Goal: Task Accomplishment & Management: Manage account settings

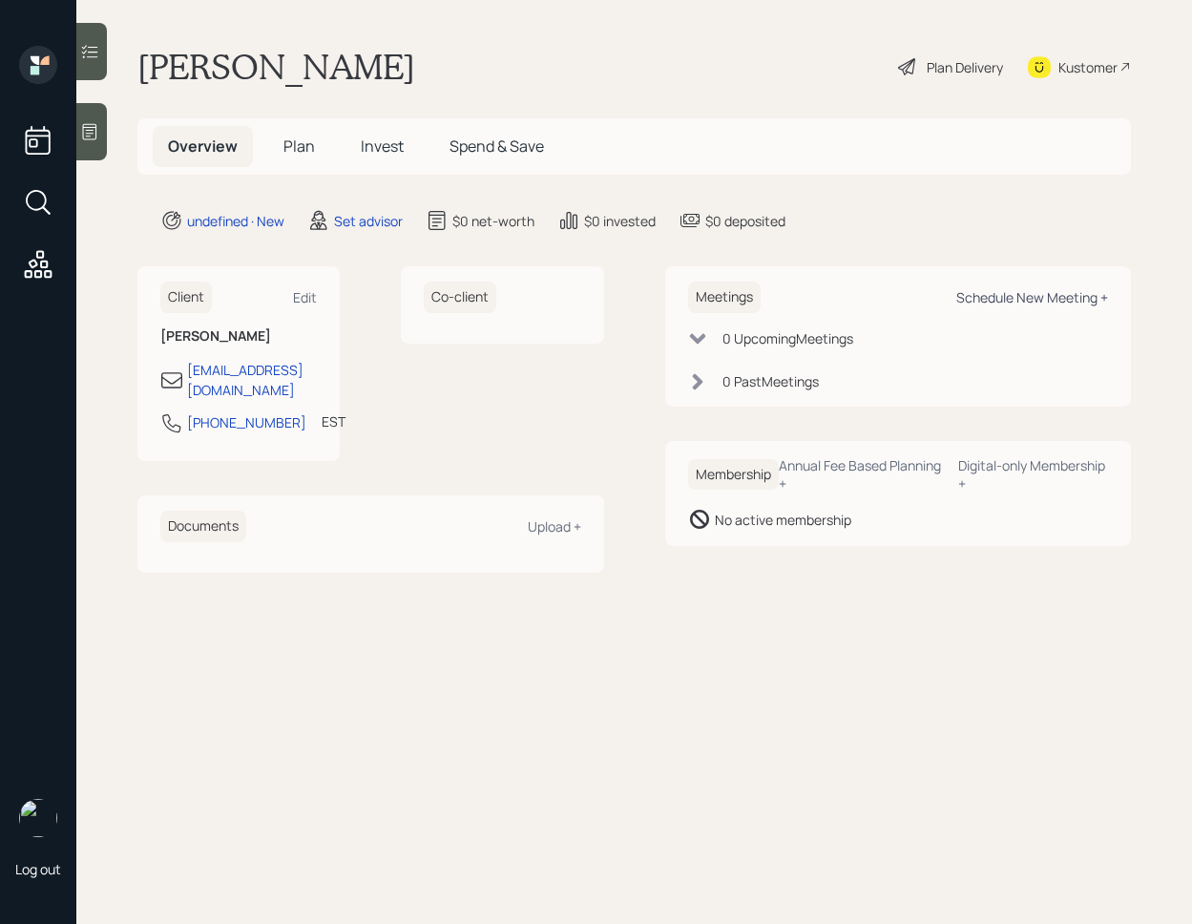
click at [1033, 298] on div "Schedule New Meeting +" at bounding box center [1032, 297] width 152 height 18
select select "round-[PERSON_NAME]"
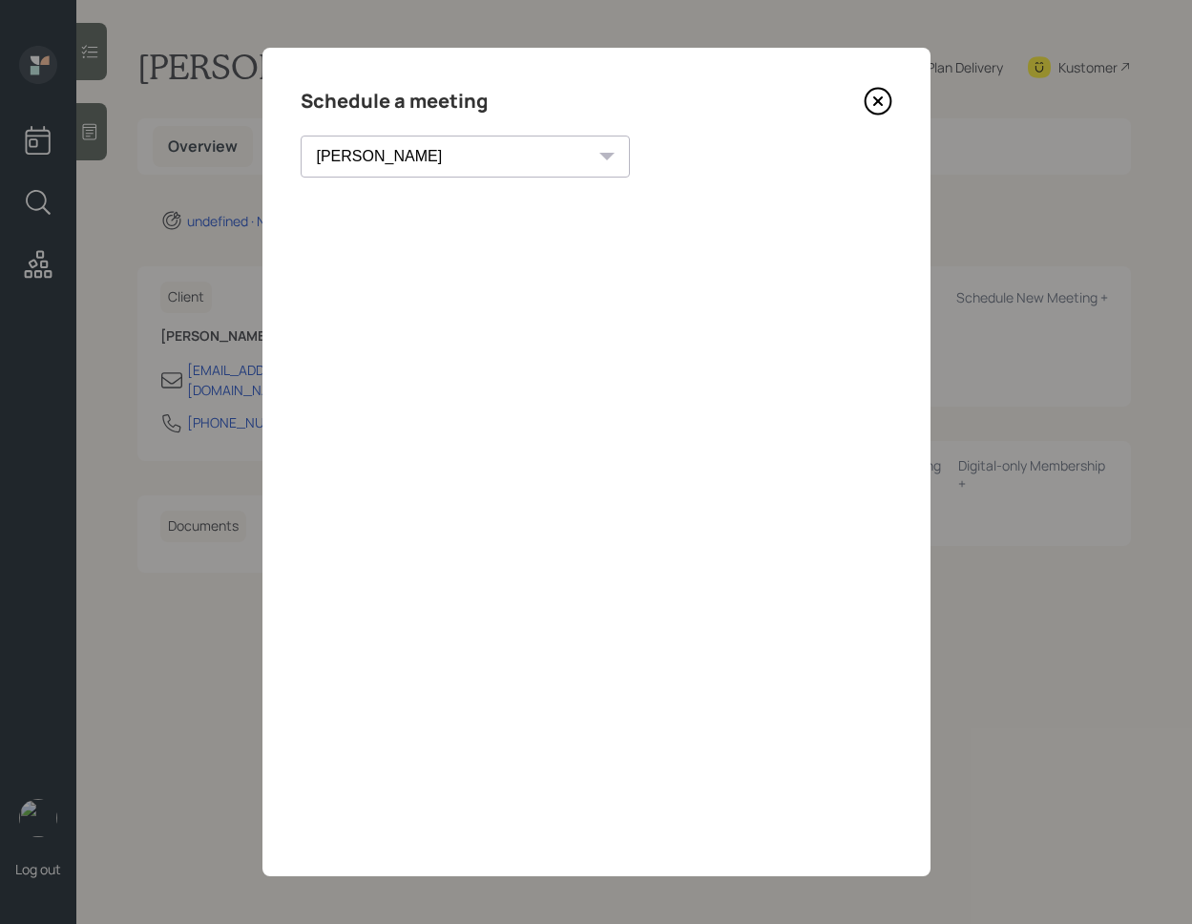
click at [882, 100] on icon at bounding box center [878, 101] width 29 height 29
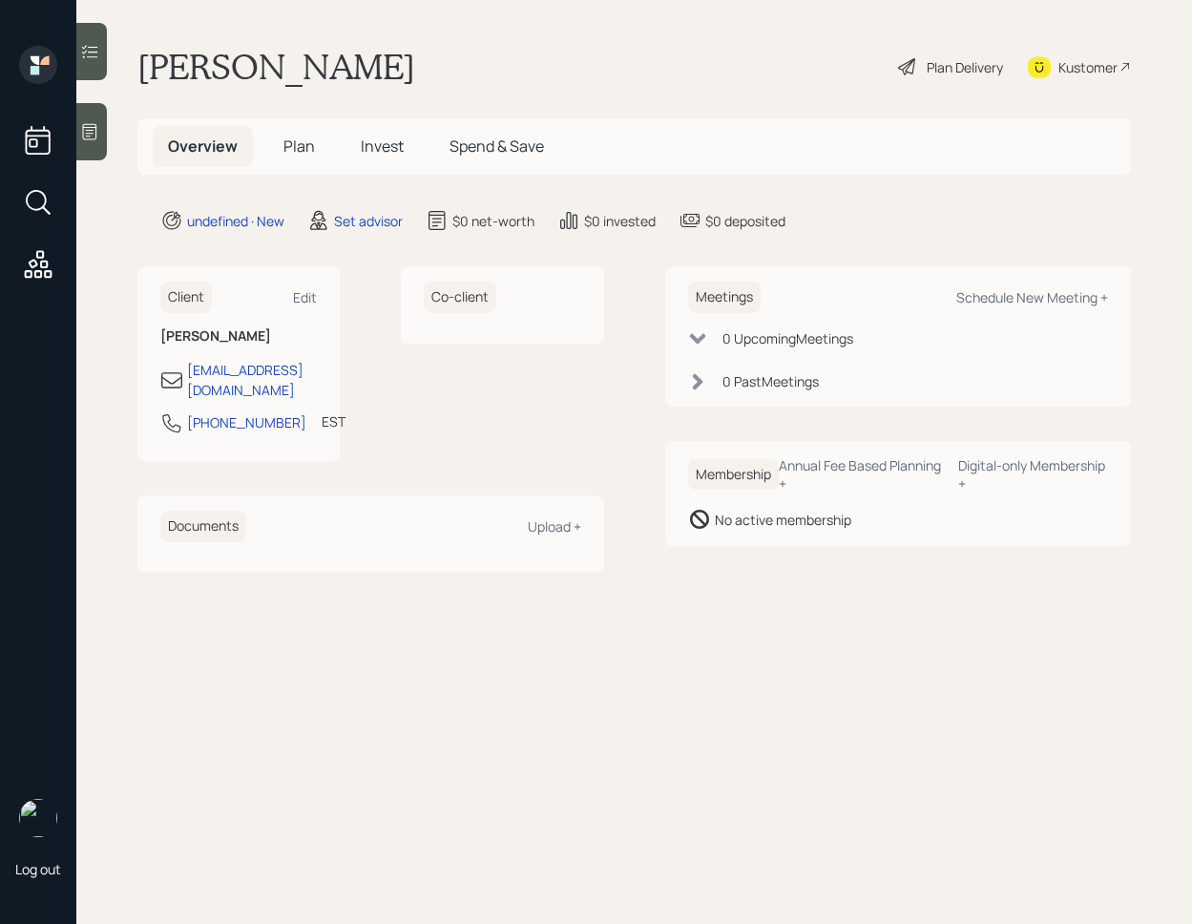
click at [102, 148] on div at bounding box center [91, 131] width 31 height 57
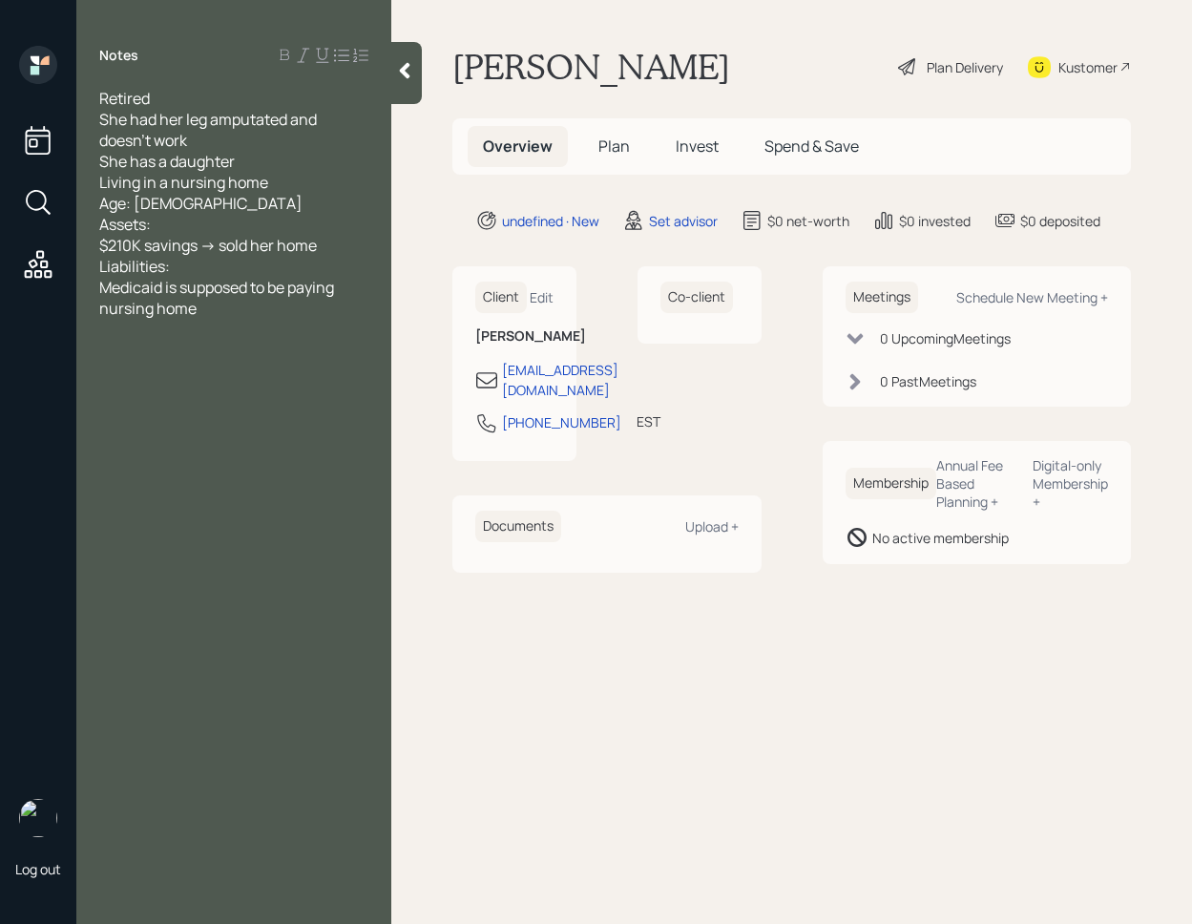
click at [248, 281] on span "Medicaid is supposed to be paying nursing home" at bounding box center [218, 298] width 238 height 42
click at [343, 252] on div "$210K savings -> sold her home" at bounding box center [233, 245] width 269 height 21
click at [396, 77] on icon at bounding box center [404, 70] width 19 height 19
